Goal: Task Accomplishment & Management: Use online tool/utility

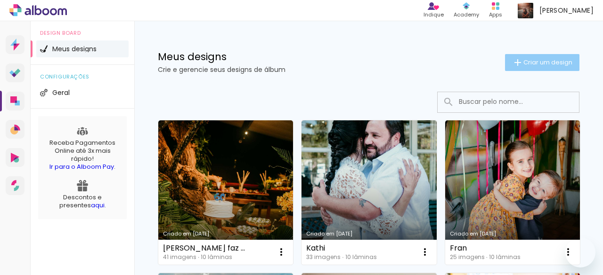
click at [524, 62] on span "Criar um design" at bounding box center [547, 62] width 49 height 6
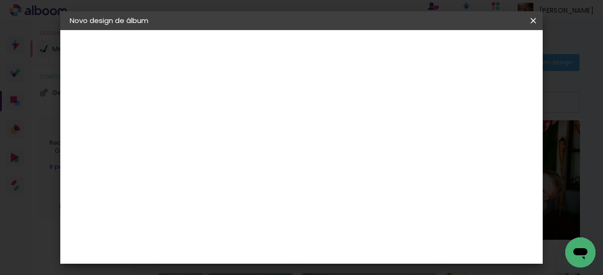
click at [224, 128] on input at bounding box center [224, 126] width 0 height 15
type input "Marias"
type paper-input "Marias"
click at [0, 0] on slot "Avançar" at bounding box center [0, 0] width 0 height 0
click at [284, 174] on input at bounding box center [247, 179] width 95 height 12
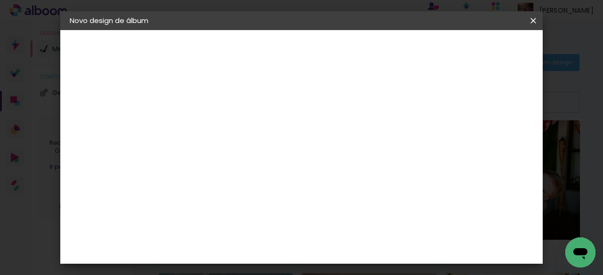
type input "prem"
type paper-input "prem"
click at [251, 210] on div "Premiere" at bounding box center [235, 213] width 34 height 8
click at [0, 0] on slot "Avançar" at bounding box center [0, 0] width 0 height 0
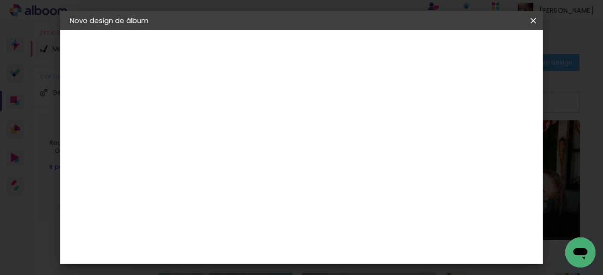
click at [287, 246] on span "25 × 25" at bounding box center [265, 258] width 44 height 25
click at [0, 0] on slot "Avançar" at bounding box center [0, 0] width 0 height 0
drag, startPoint x: 218, startPoint y: 100, endPoint x: 196, endPoint y: 100, distance: 21.7
click at [196, 100] on div "mm Mostrar sangria 25.4 cm Largura da página 25.4 cm Altura 50.8 cm Largura da …" at bounding box center [276, 70] width 186 height 80
type input "4"
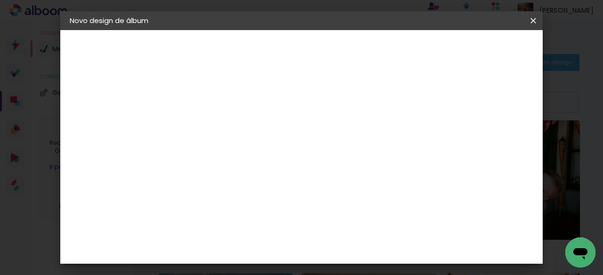
type paper-input "4"
click at [354, 55] on paper-button "Iniciar design" at bounding box center [334, 53] width 40 height 23
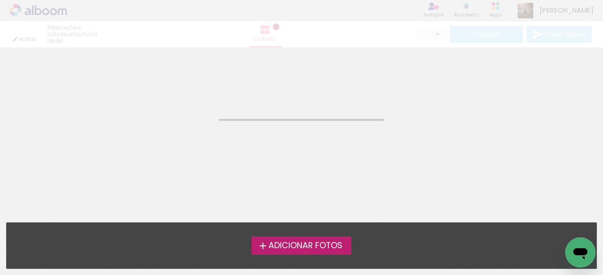
click at [329, 248] on span "Adicionar Fotos" at bounding box center [305, 246] width 74 height 8
click at [0, 0] on input "file" at bounding box center [0, 0] width 0 height 0
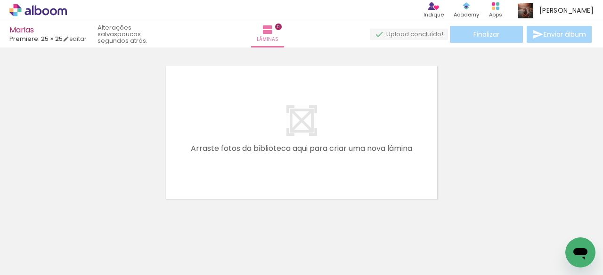
scroll to position [12, 0]
